Goal: Task Accomplishment & Management: Use online tool/utility

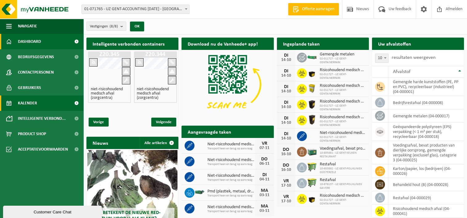
click at [35, 102] on span "Kalender" at bounding box center [27, 103] width 19 height 15
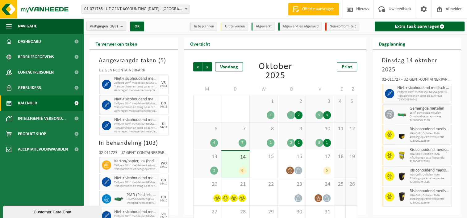
click at [35, 102] on span "Kalender" at bounding box center [27, 103] width 19 height 15
click at [398, 26] on link "Extra taak aanvragen" at bounding box center [419, 27] width 90 height 10
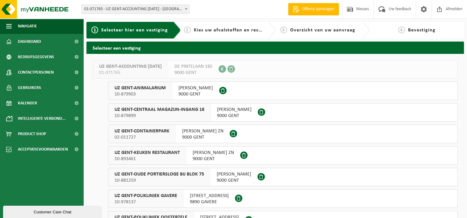
click at [155, 133] on span "UZ GENT-CONTAINERPARK" at bounding box center [141, 131] width 55 height 6
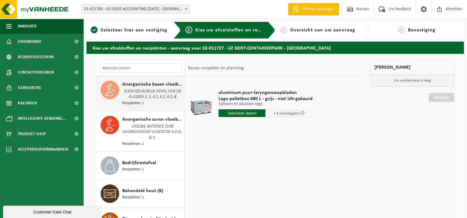
scroll to position [93, 0]
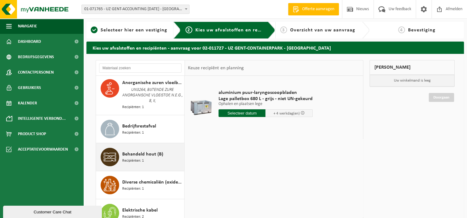
click at [152, 153] on span "Behandeld hout (B)" at bounding box center [142, 154] width 41 height 7
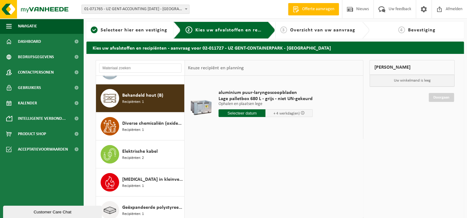
scroll to position [158, 0]
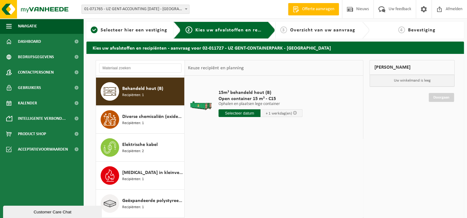
click at [241, 114] on input "text" at bounding box center [239, 113] width 42 height 8
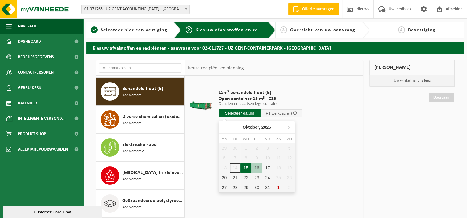
click at [243, 166] on div "15" at bounding box center [245, 168] width 11 height 10
type input "Van 2025-10-15"
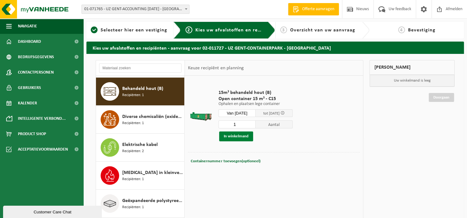
click at [241, 133] on button "In winkelmand" at bounding box center [236, 137] width 34 height 10
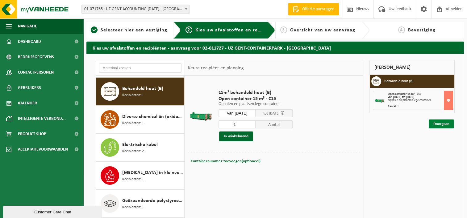
click at [443, 125] on link "Doorgaan" at bounding box center [440, 124] width 25 height 9
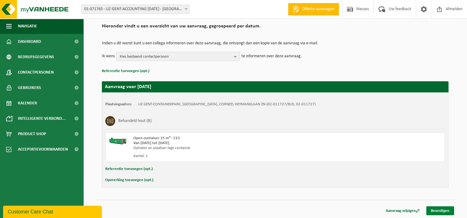
click at [439, 212] on link "Bevestigen" at bounding box center [440, 211] width 28 height 9
